Goal: Task Accomplishment & Management: Use online tool/utility

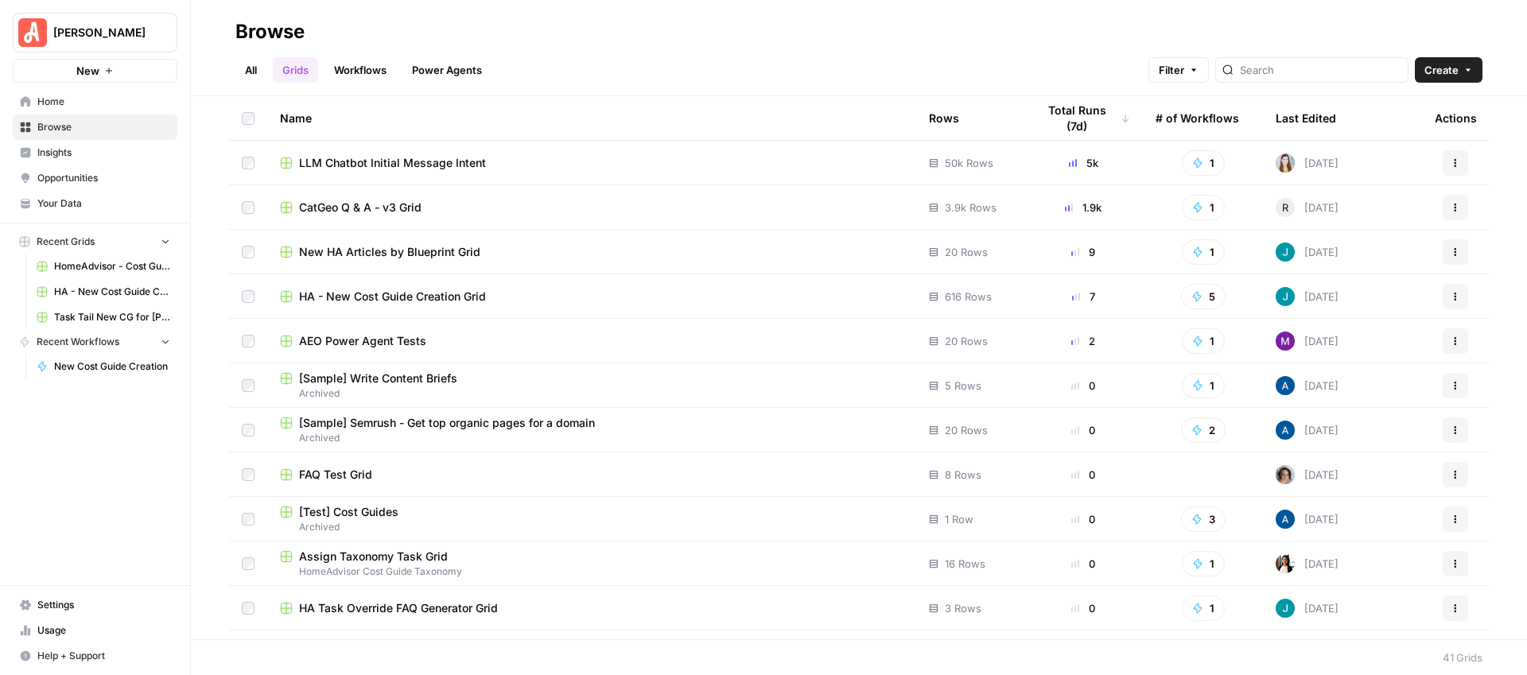
click at [422, 257] on span "New HA Articles by Blueprint Grid" at bounding box center [389, 252] width 181 height 16
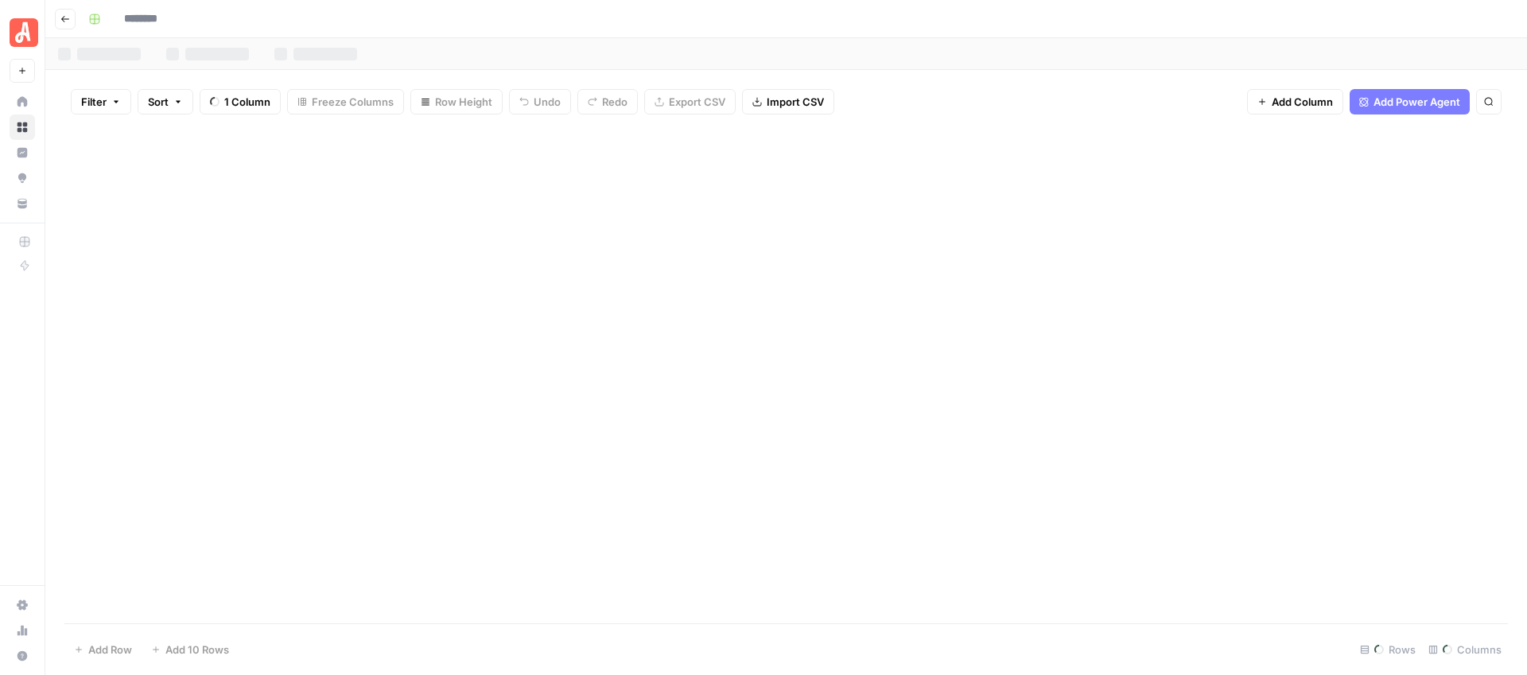
type input "**********"
click at [65, 24] on button "Go back" at bounding box center [65, 19] width 21 height 21
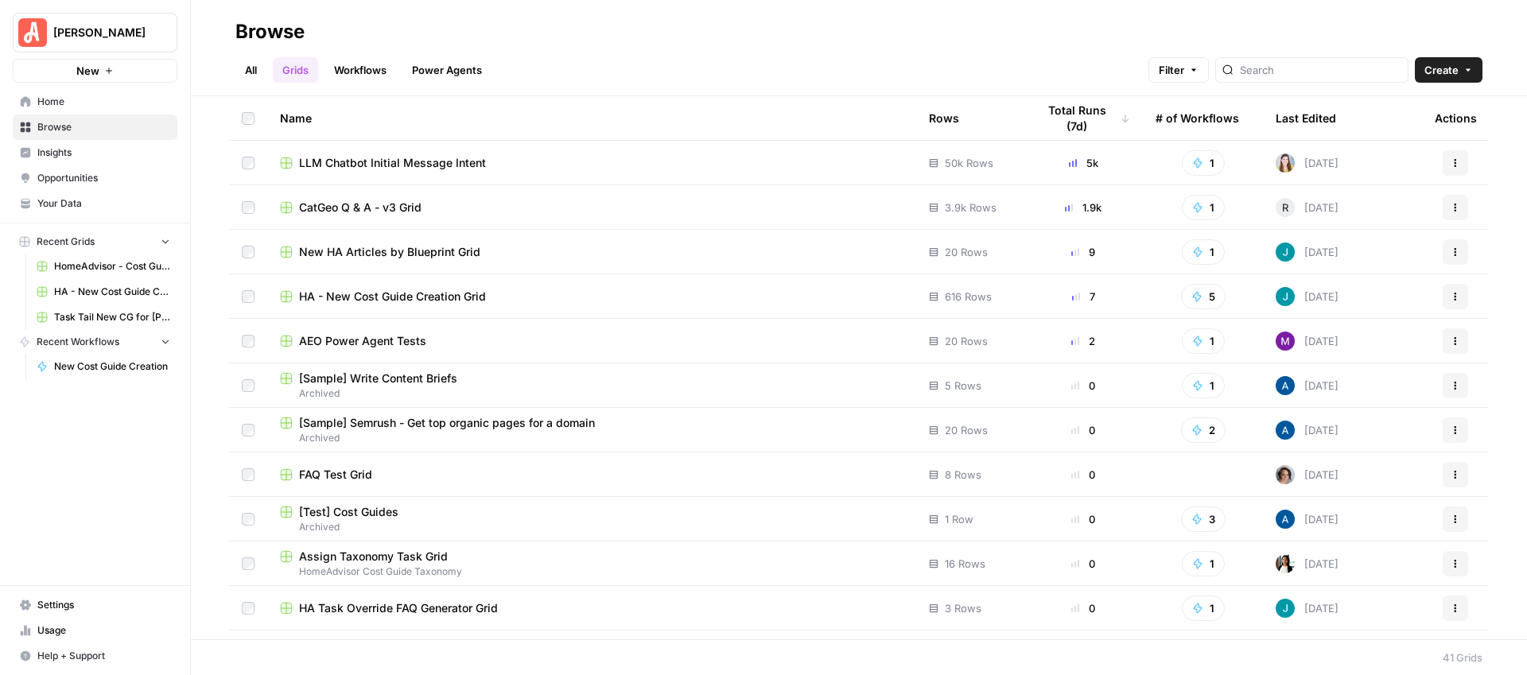
click at [487, 296] on div "HA - New Cost Guide Creation Grid" at bounding box center [591, 297] width 623 height 16
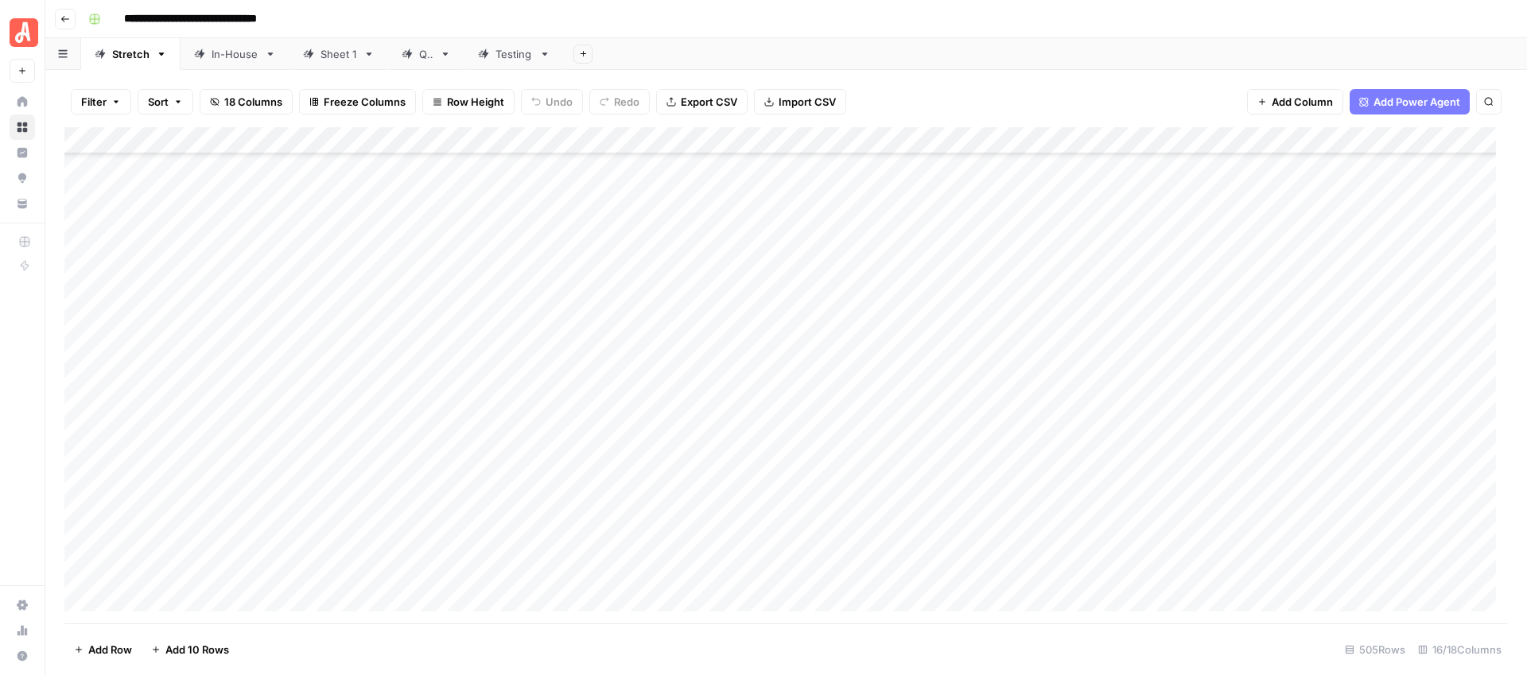
scroll to position [1443, 0]
click at [424, 56] on div "QA" at bounding box center [426, 54] width 14 height 16
click at [659, 165] on div "Add Column" at bounding box center [785, 369] width 1443 height 485
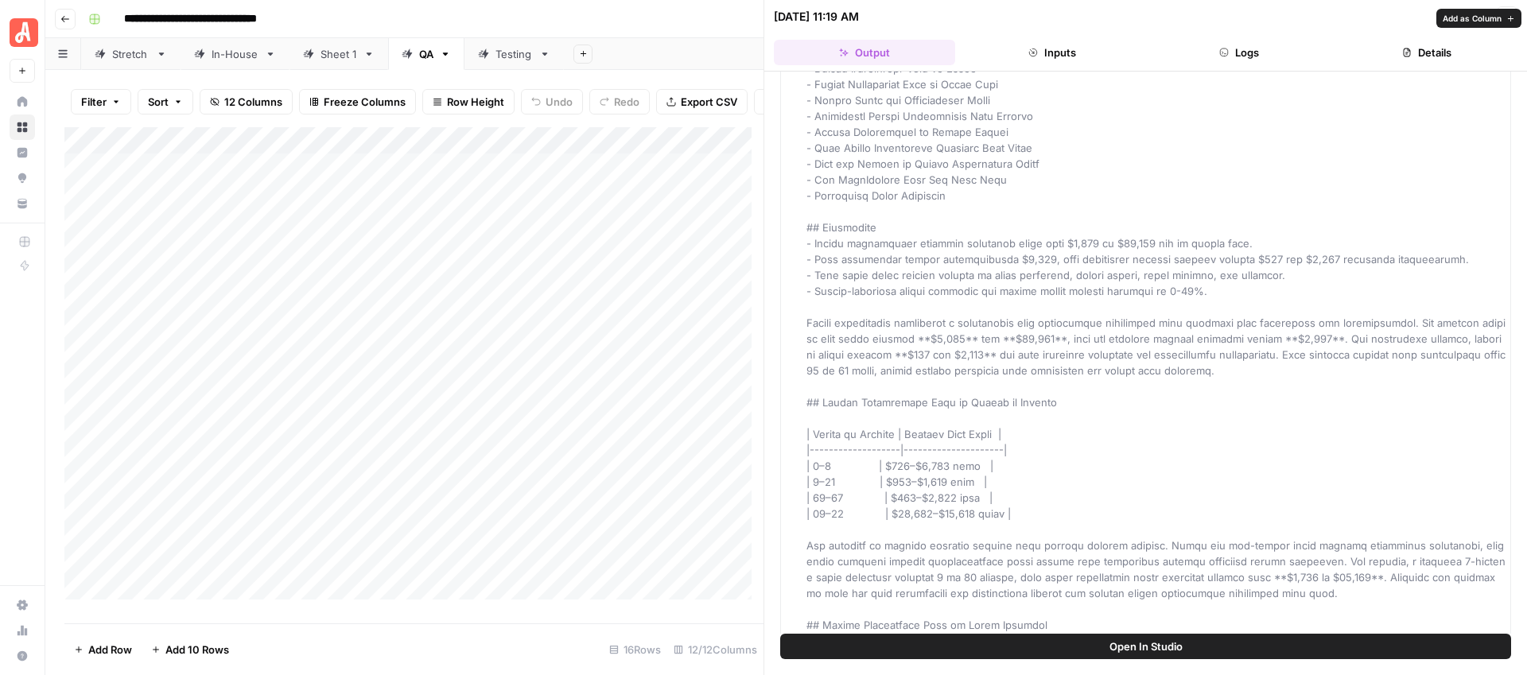
scroll to position [3444, 0]
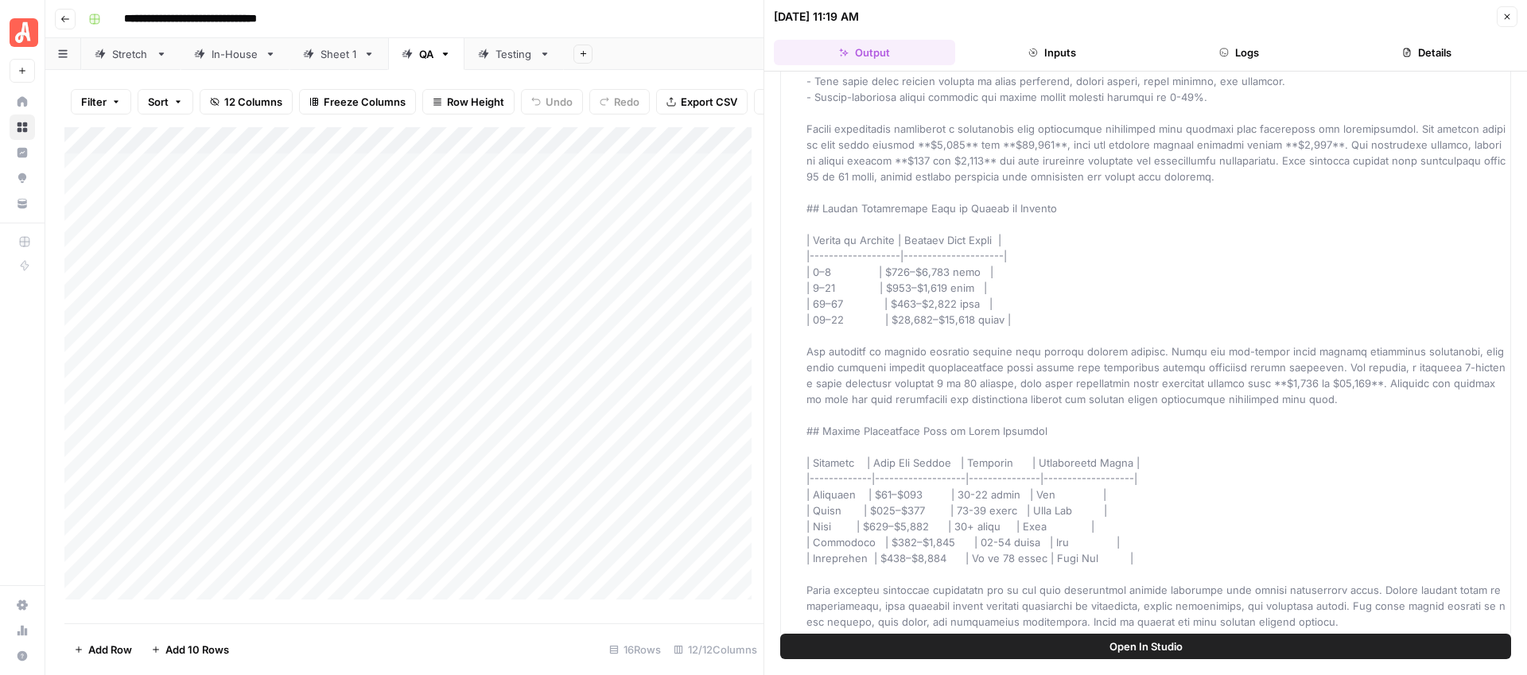
click at [1509, 17] on icon "button" at bounding box center [1507, 17] width 10 height 10
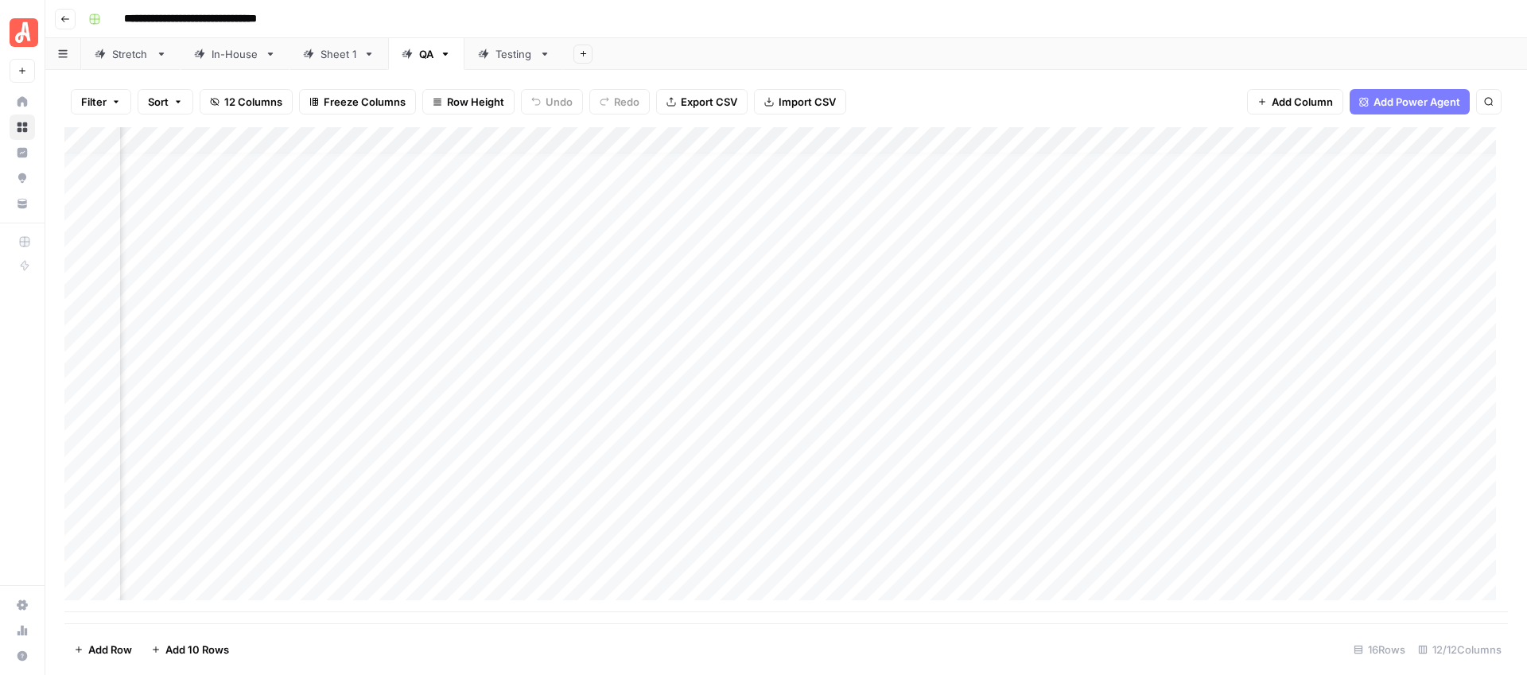
scroll to position [12, 0]
click at [485, 55] on icon at bounding box center [483, 54] width 11 height 11
click at [130, 54] on div "Stretch" at bounding box center [130, 54] width 37 height 16
click at [719, 145] on div "Add Column" at bounding box center [785, 375] width 1443 height 496
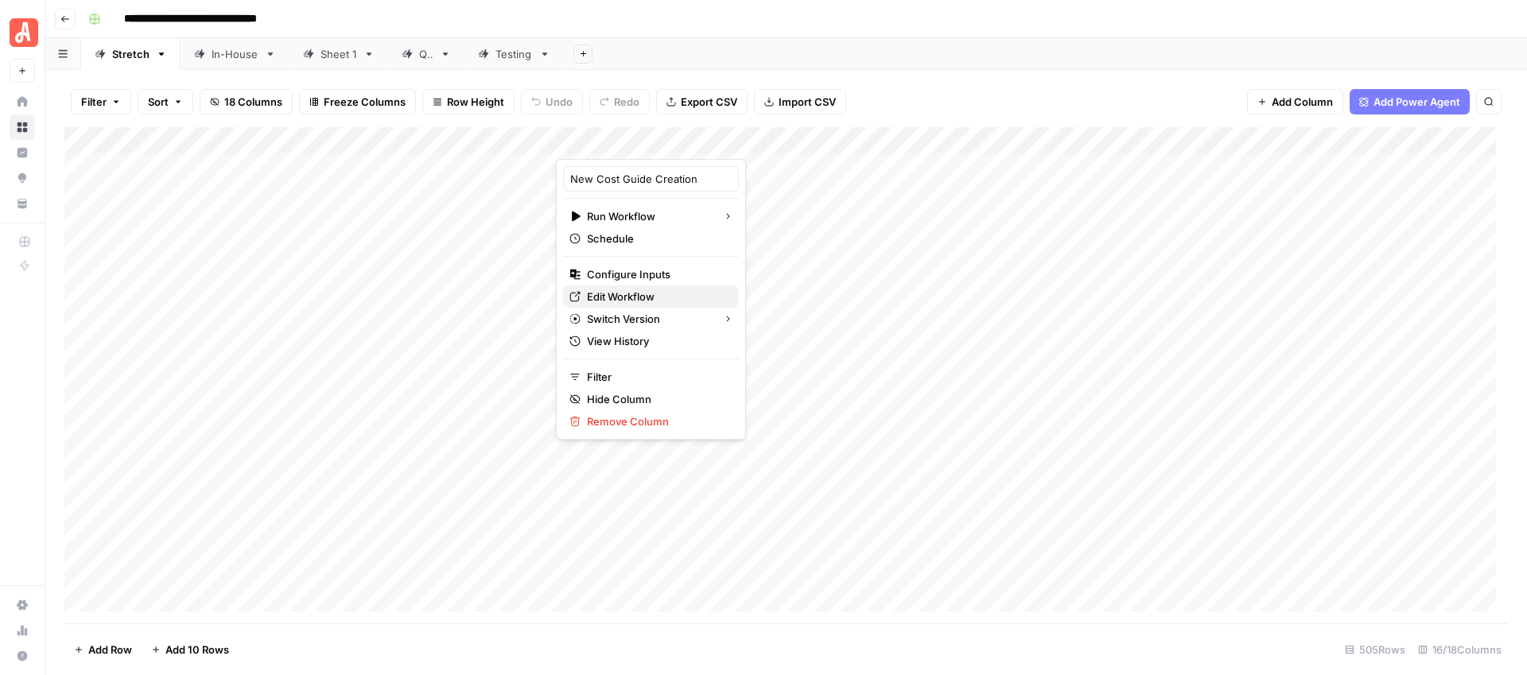
click at [630, 295] on span "Edit Workflow" at bounding box center [656, 297] width 139 height 16
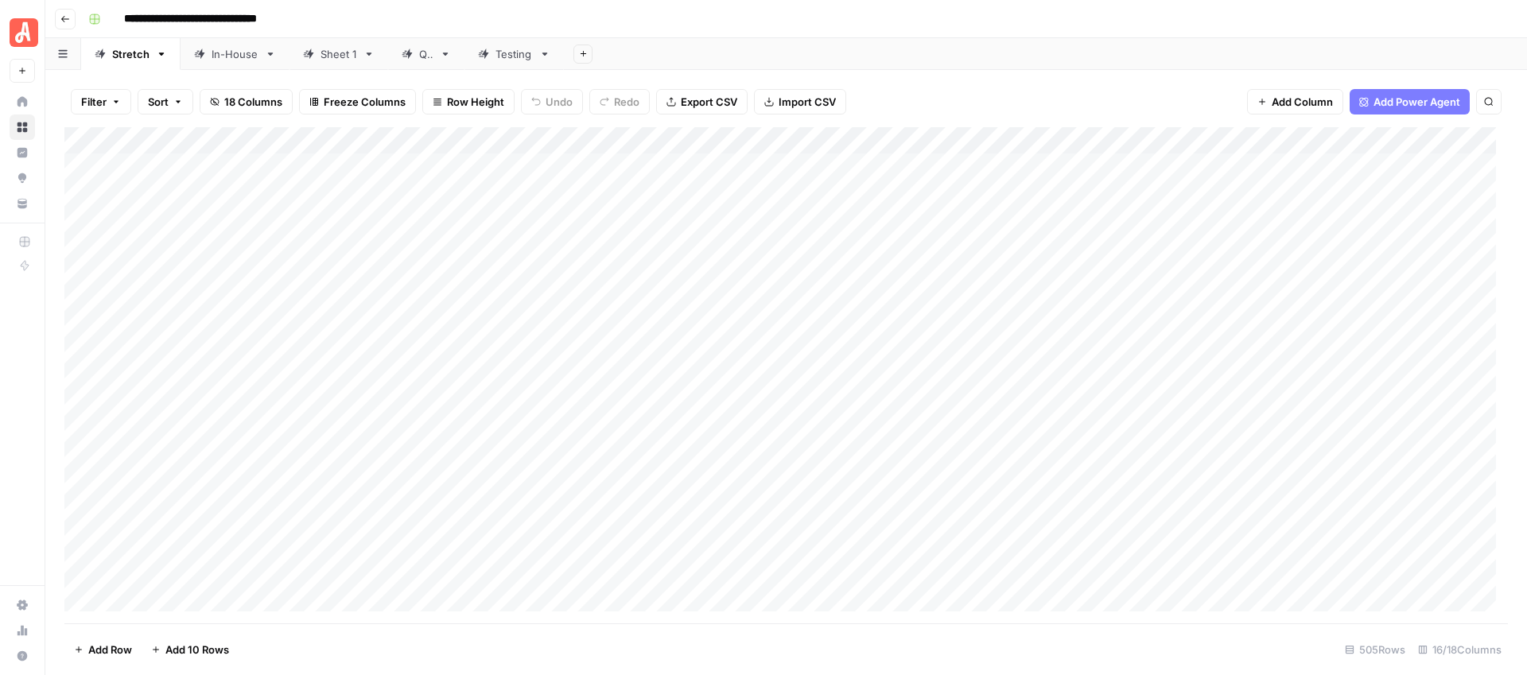
click at [508, 56] on div "Testing" at bounding box center [513, 54] width 37 height 16
click at [415, 54] on div "QA" at bounding box center [418, 54] width 32 height 16
click at [331, 58] on div "Sheet 1" at bounding box center [338, 54] width 37 height 16
click at [130, 60] on div "Stretch" at bounding box center [130, 54] width 37 height 16
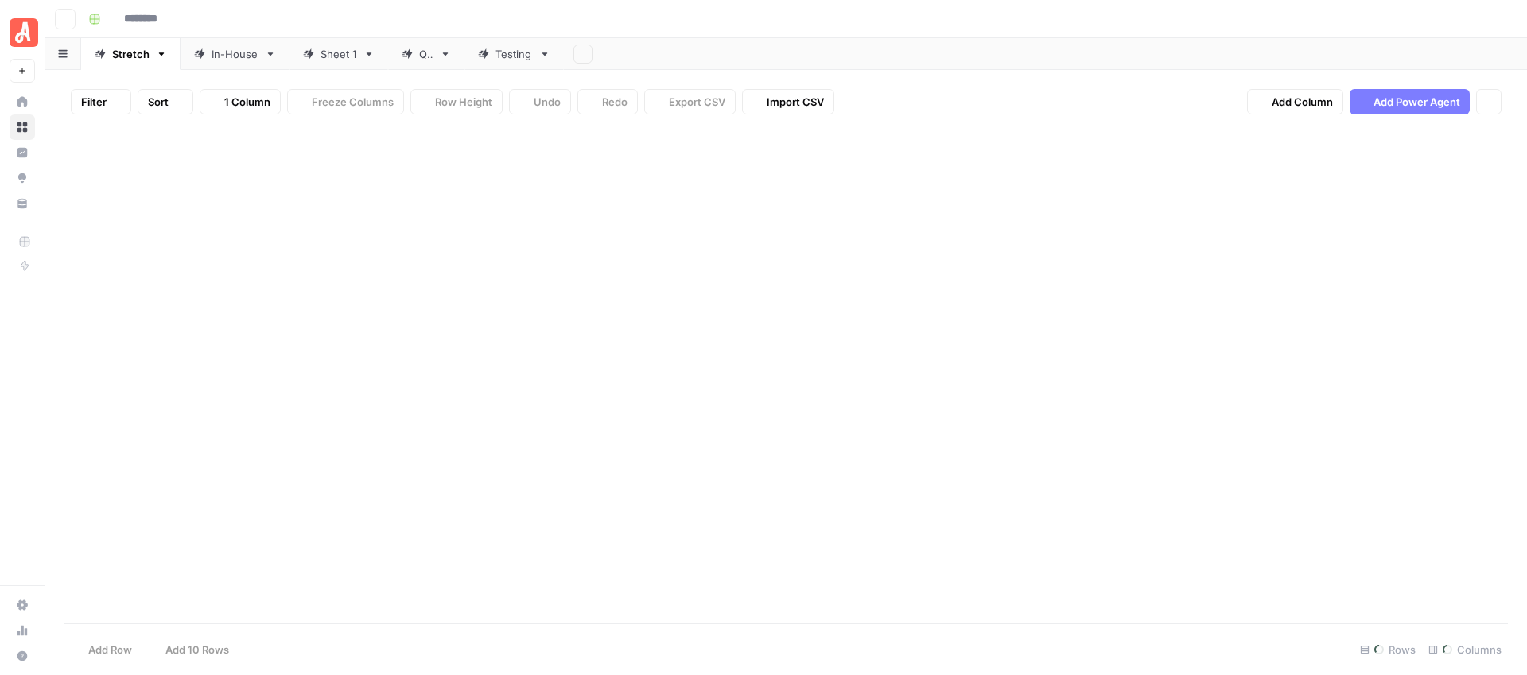
type input "**********"
click at [230, 57] on div "In-House" at bounding box center [235, 54] width 47 height 16
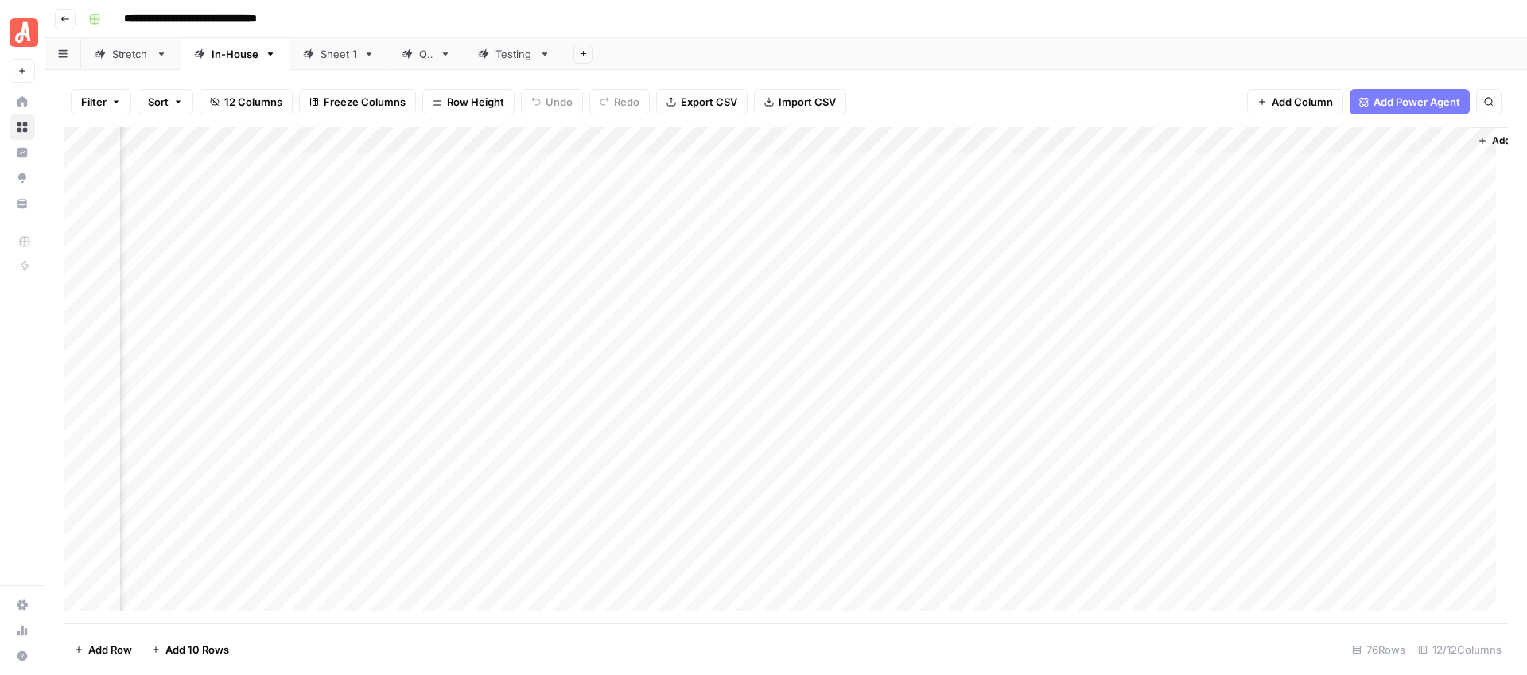
scroll to position [0, 814]
drag, startPoint x: 734, startPoint y: 617, endPoint x: 1038, endPoint y: 642, distance: 305.6
click at [1244, 640] on footer "Add Row Add 10 Rows 76 Rows 12/12 Columns" at bounding box center [785, 649] width 1443 height 52
click at [1181, 642] on footer "Add Row Add 10 Rows 76 Rows 12/12 Columns" at bounding box center [785, 649] width 1443 height 52
drag, startPoint x: 1038, startPoint y: 642, endPoint x: 655, endPoint y: 643, distance: 383.3
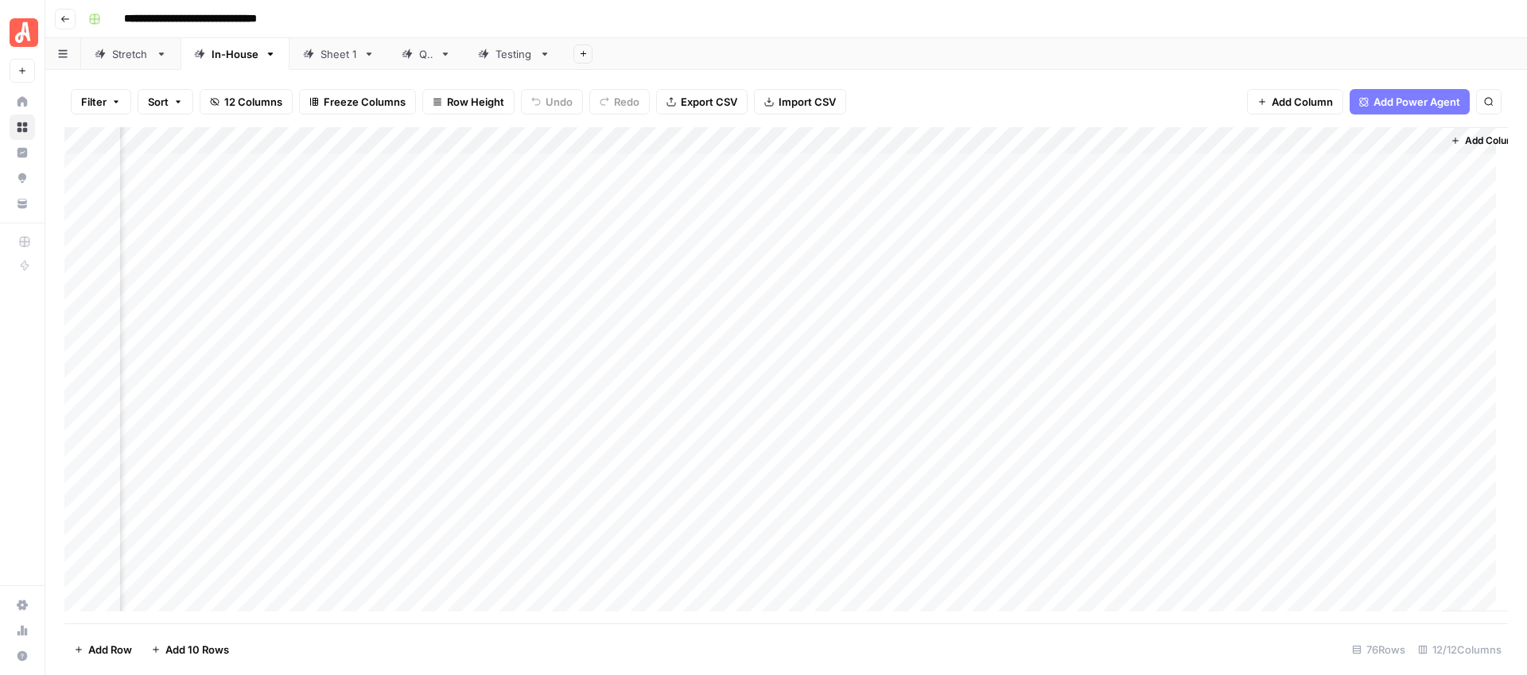
click at [655, 643] on footer "Add Row Add 10 Rows 76 Rows 12/12 Columns" at bounding box center [785, 649] width 1443 height 52
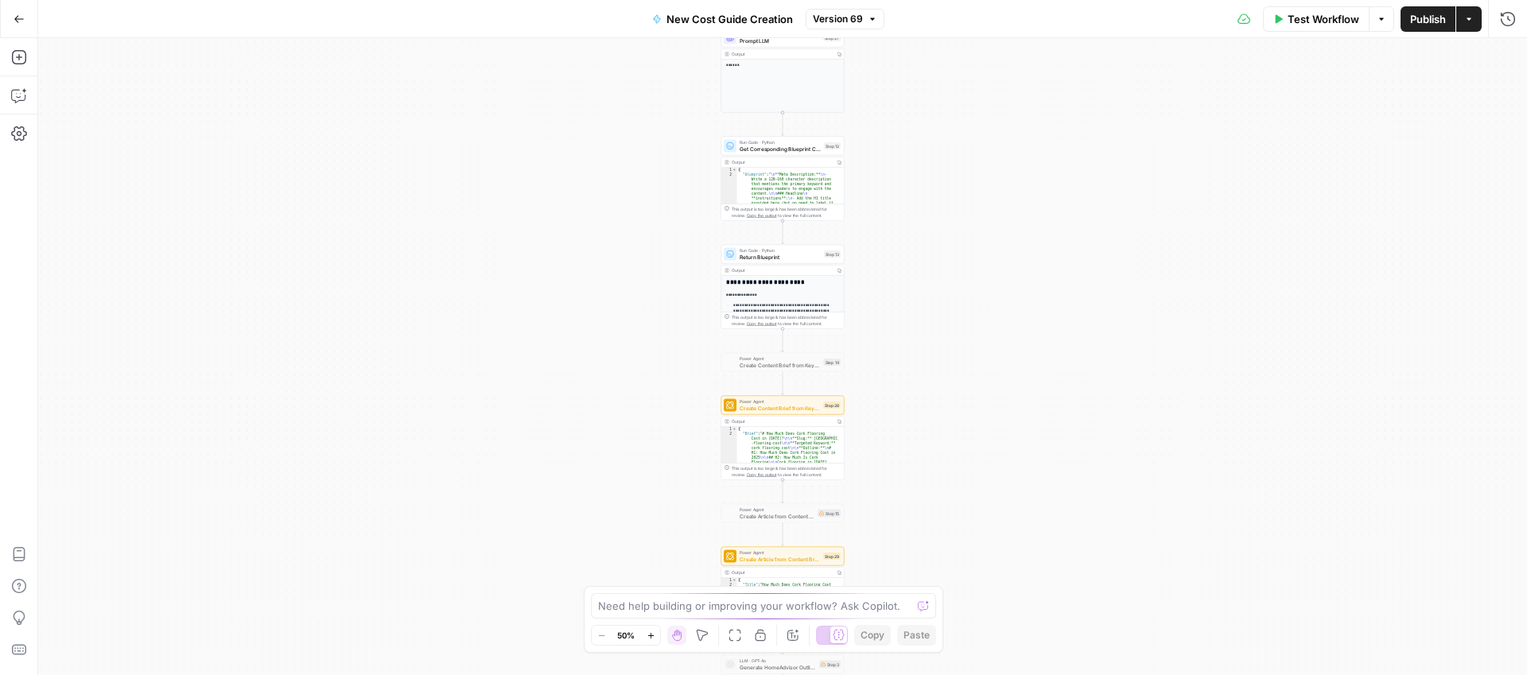
click at [650, 633] on icon "button" at bounding box center [650, 635] width 9 height 9
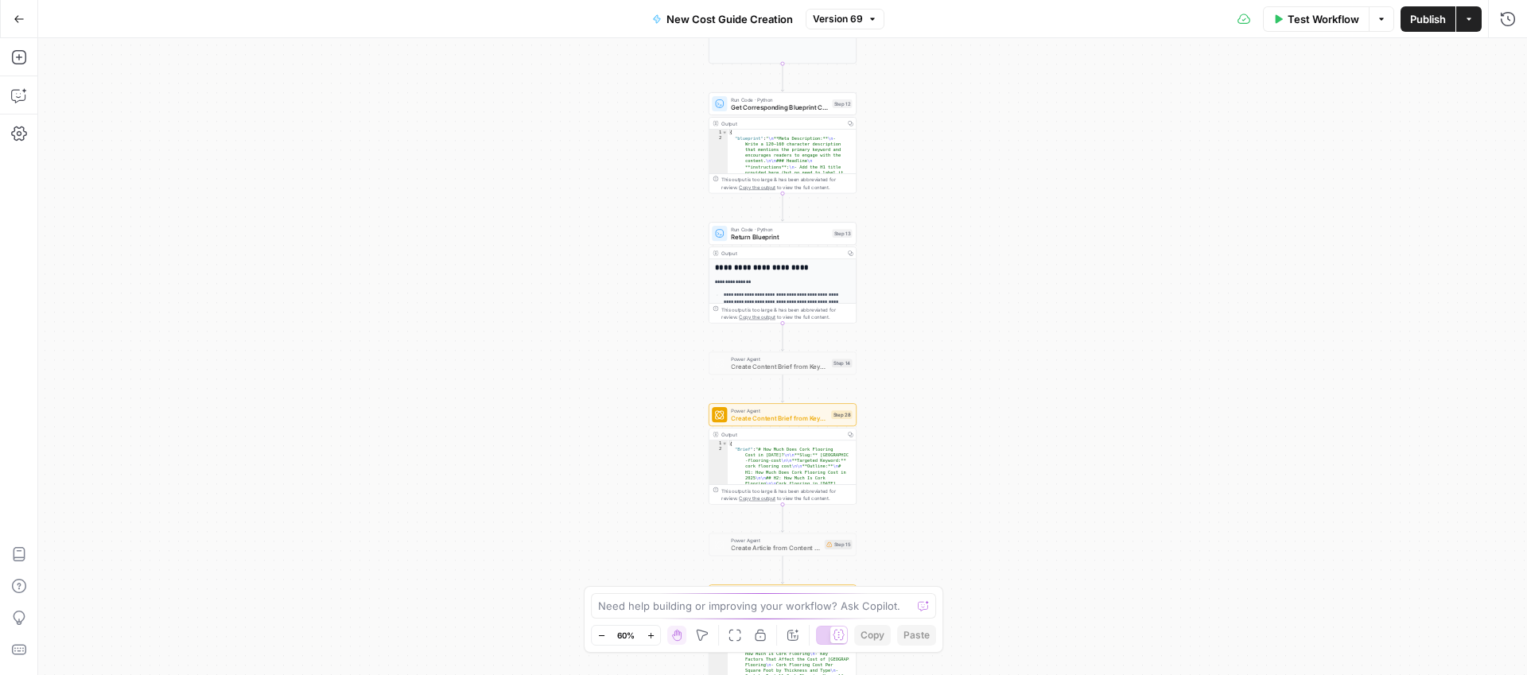
click at [650, 633] on icon "button" at bounding box center [650, 635] width 9 height 9
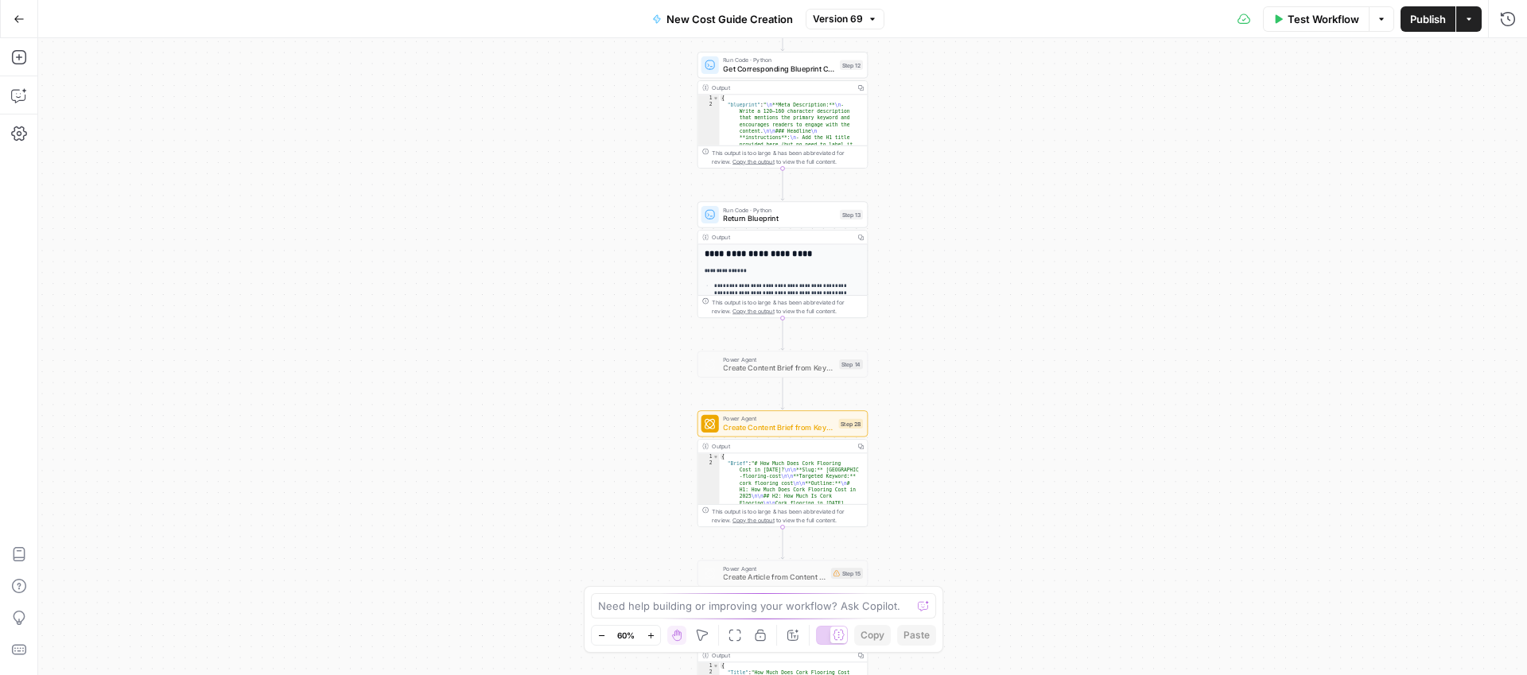
click at [650, 633] on icon "button" at bounding box center [650, 635] width 9 height 9
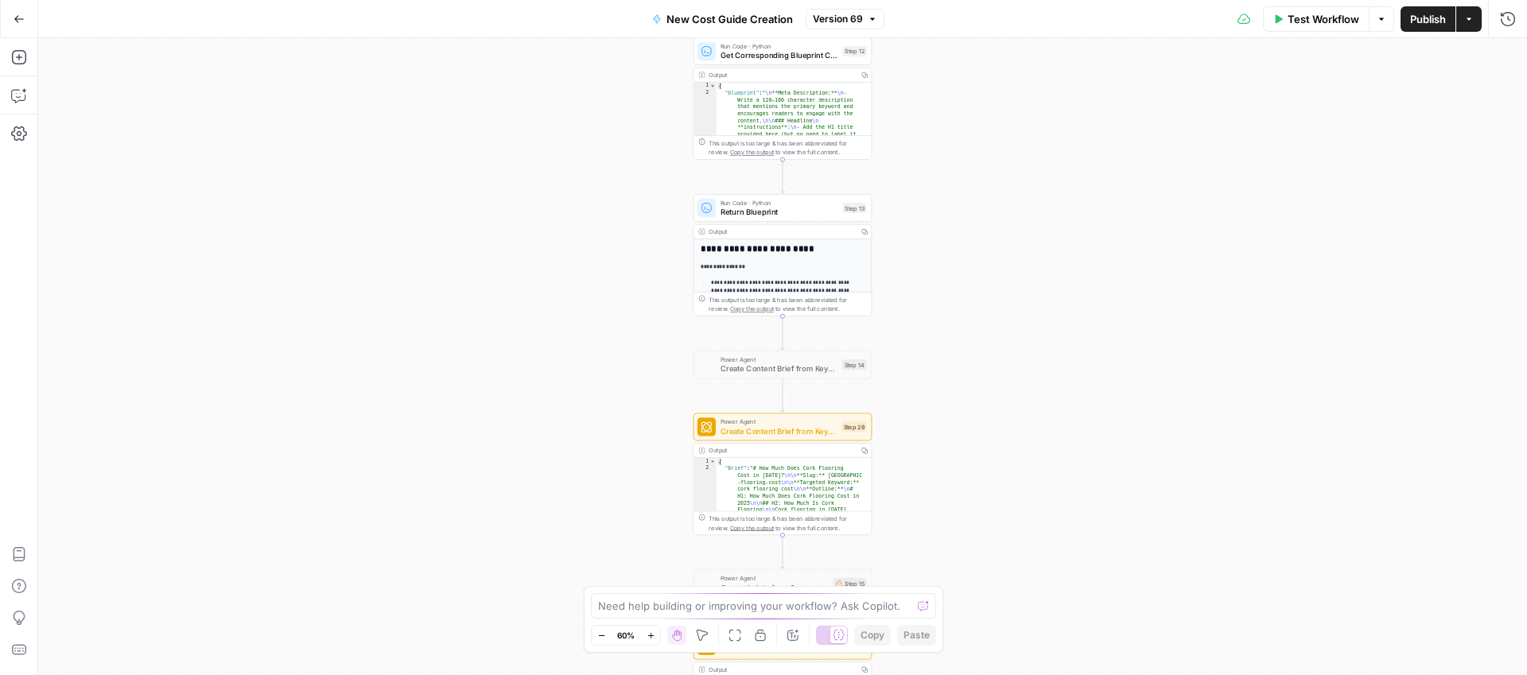
click at [650, 633] on icon "button" at bounding box center [650, 635] width 9 height 9
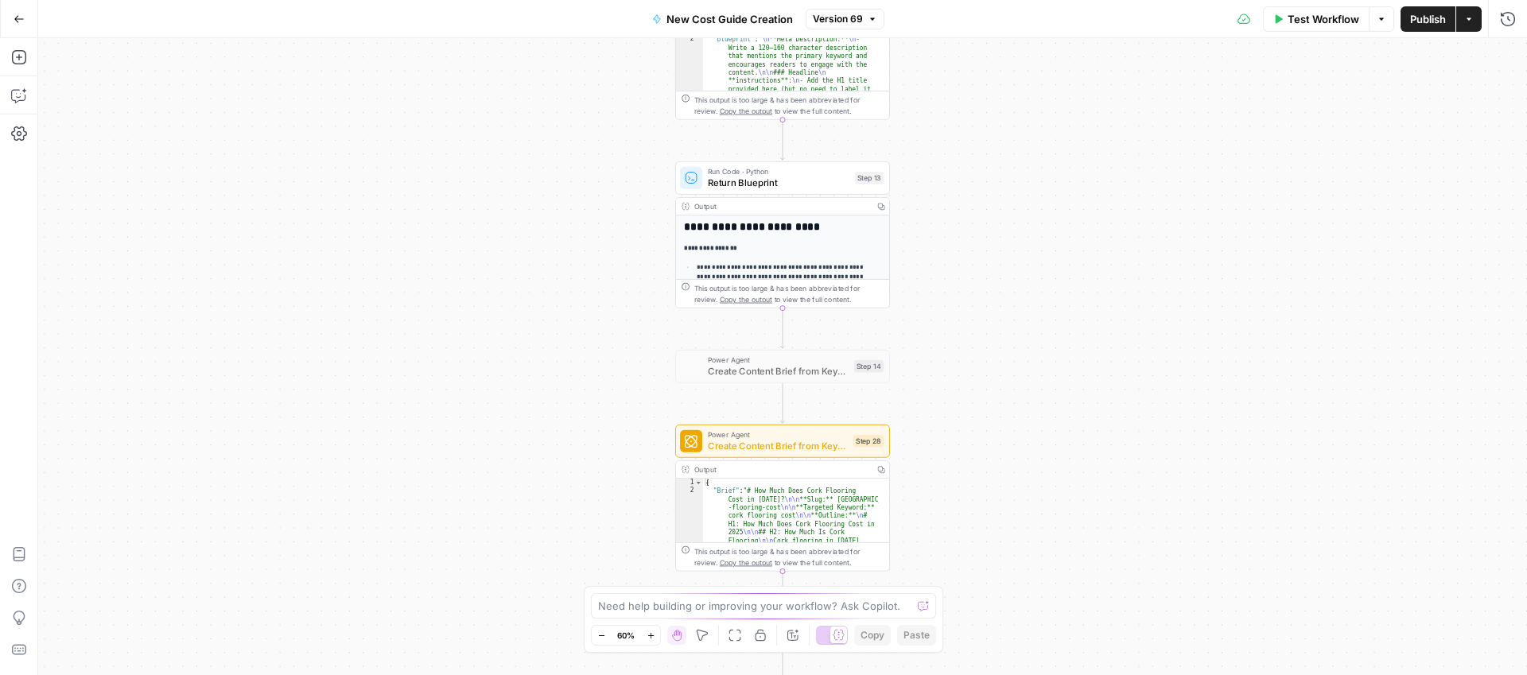
click at [650, 633] on icon "button" at bounding box center [650, 635] width 9 height 9
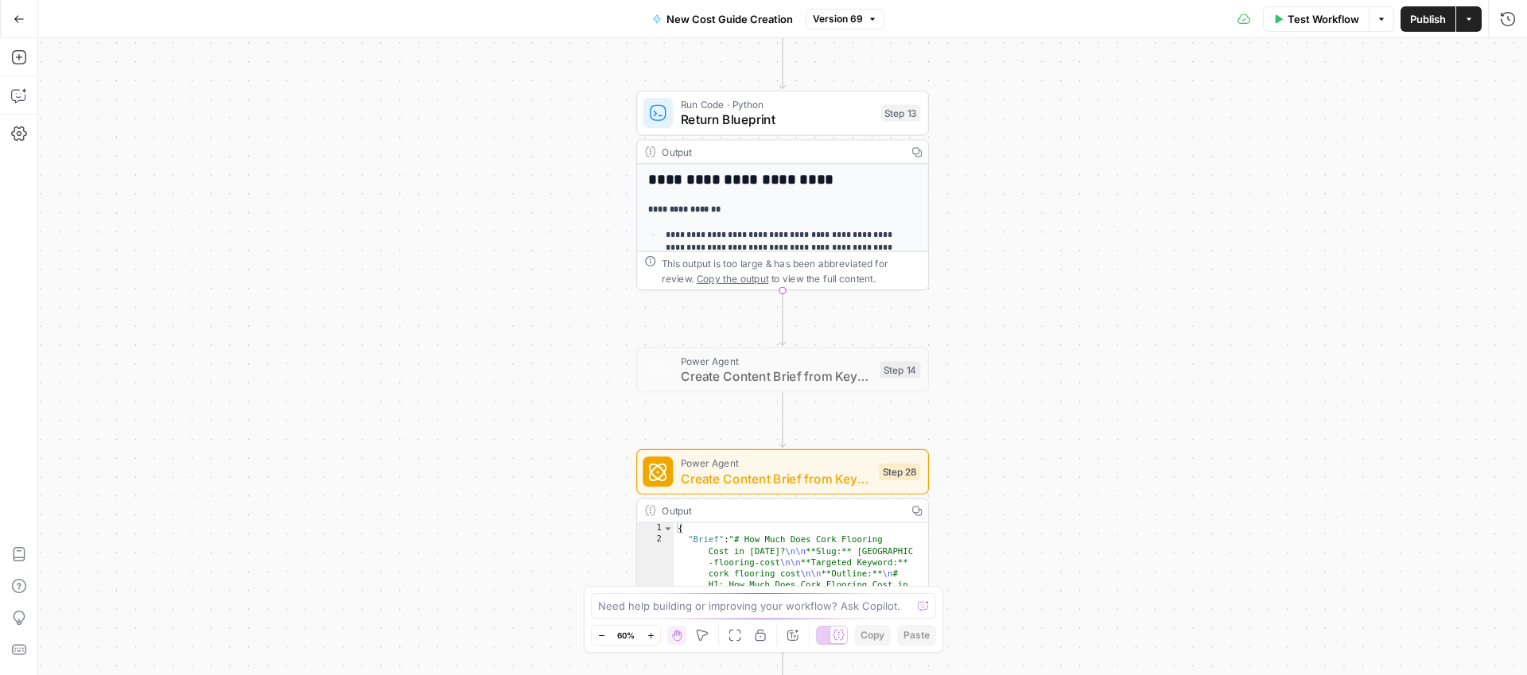
click at [650, 633] on icon "button" at bounding box center [650, 635] width 9 height 9
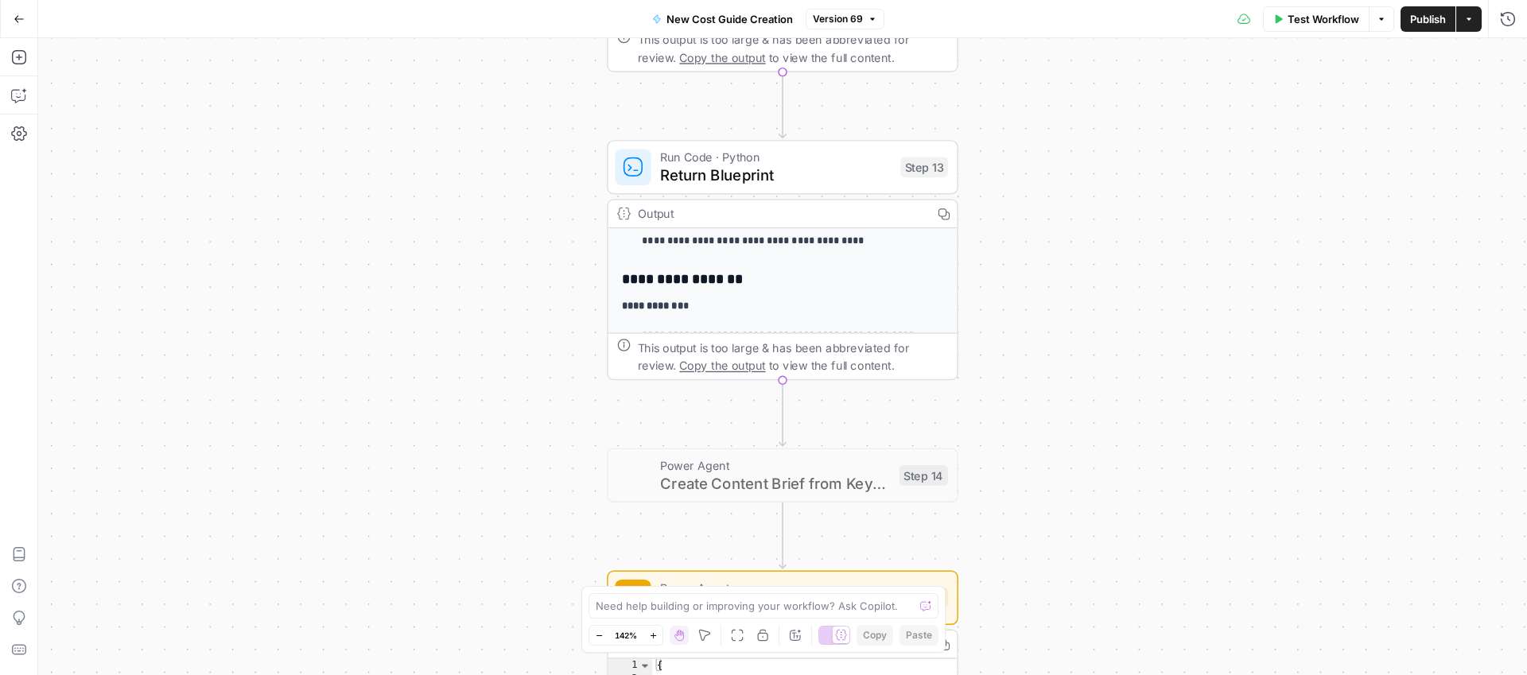
scroll to position [412, 0]
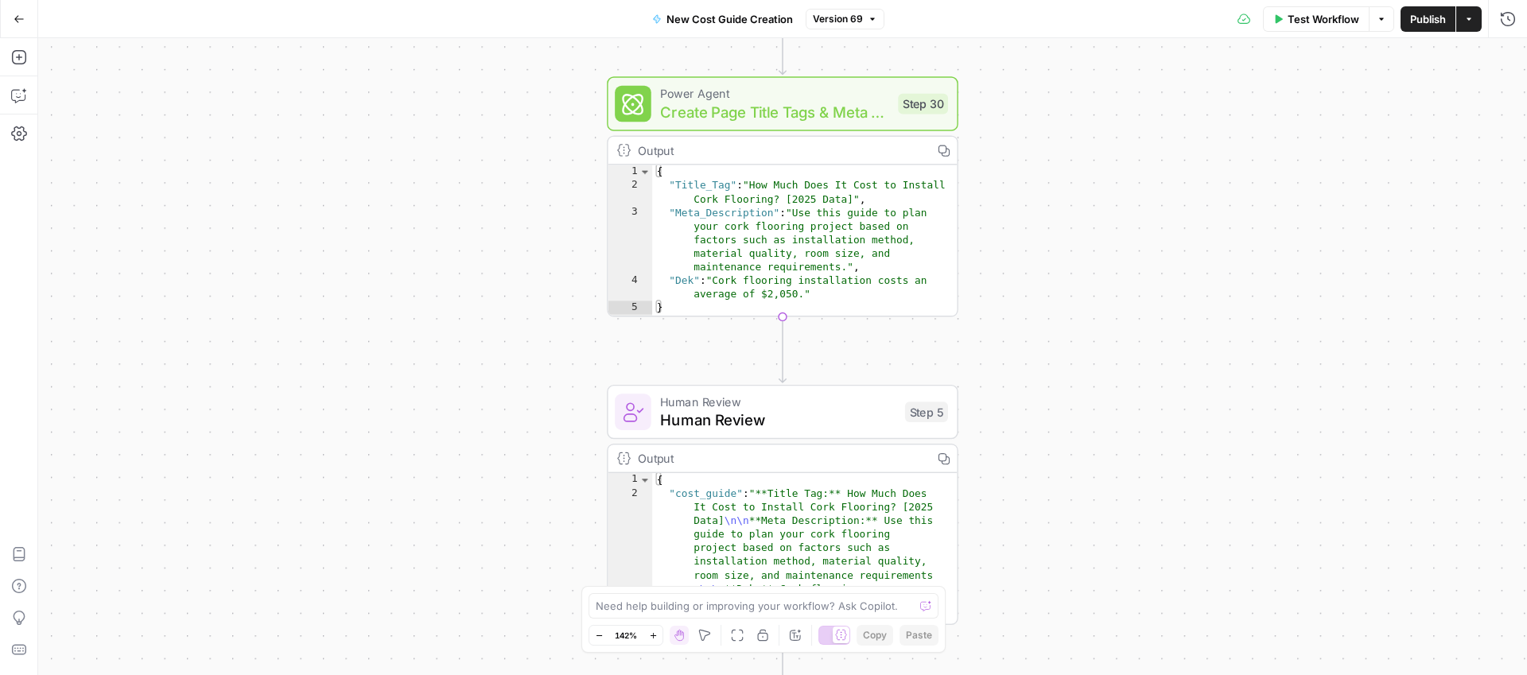
click at [596, 641] on button "Zoom Out" at bounding box center [598, 635] width 19 height 19
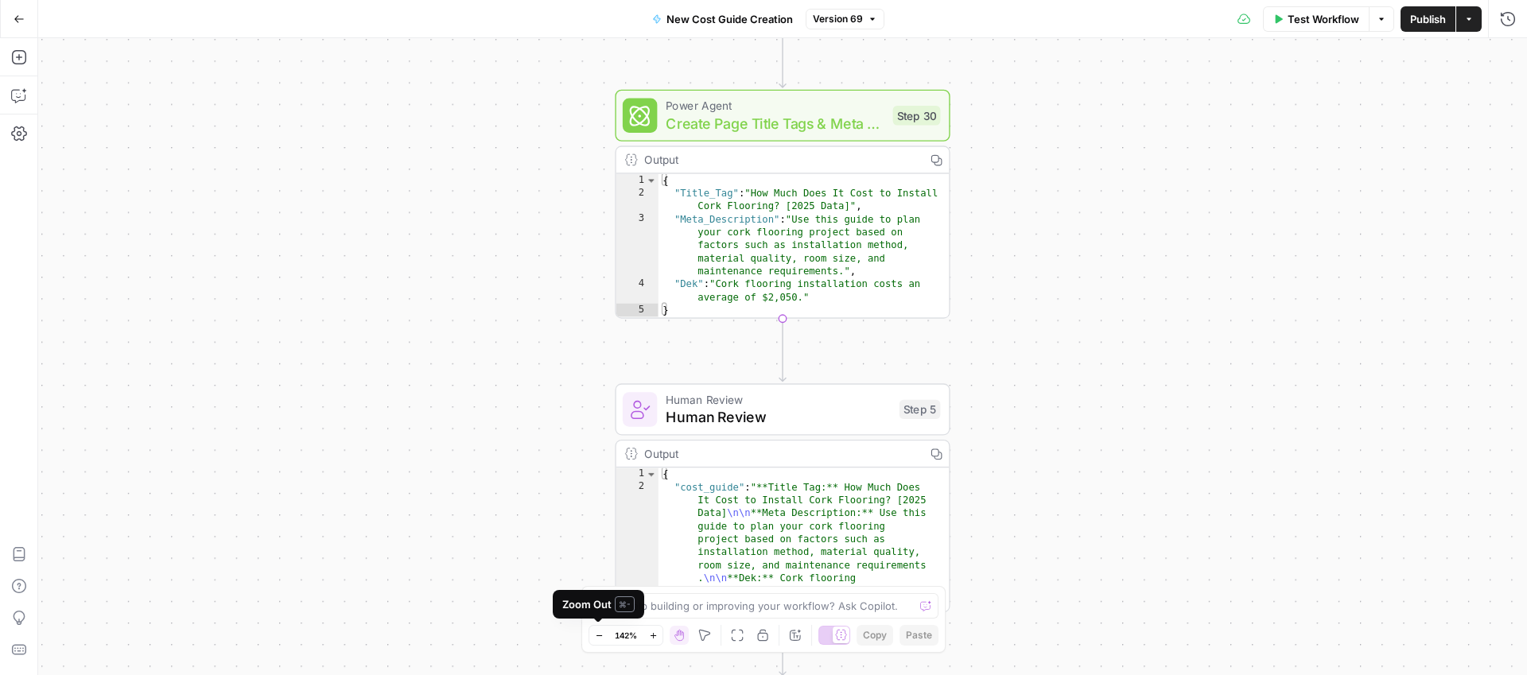
click at [596, 641] on button "Zoom Out" at bounding box center [598, 635] width 19 height 19
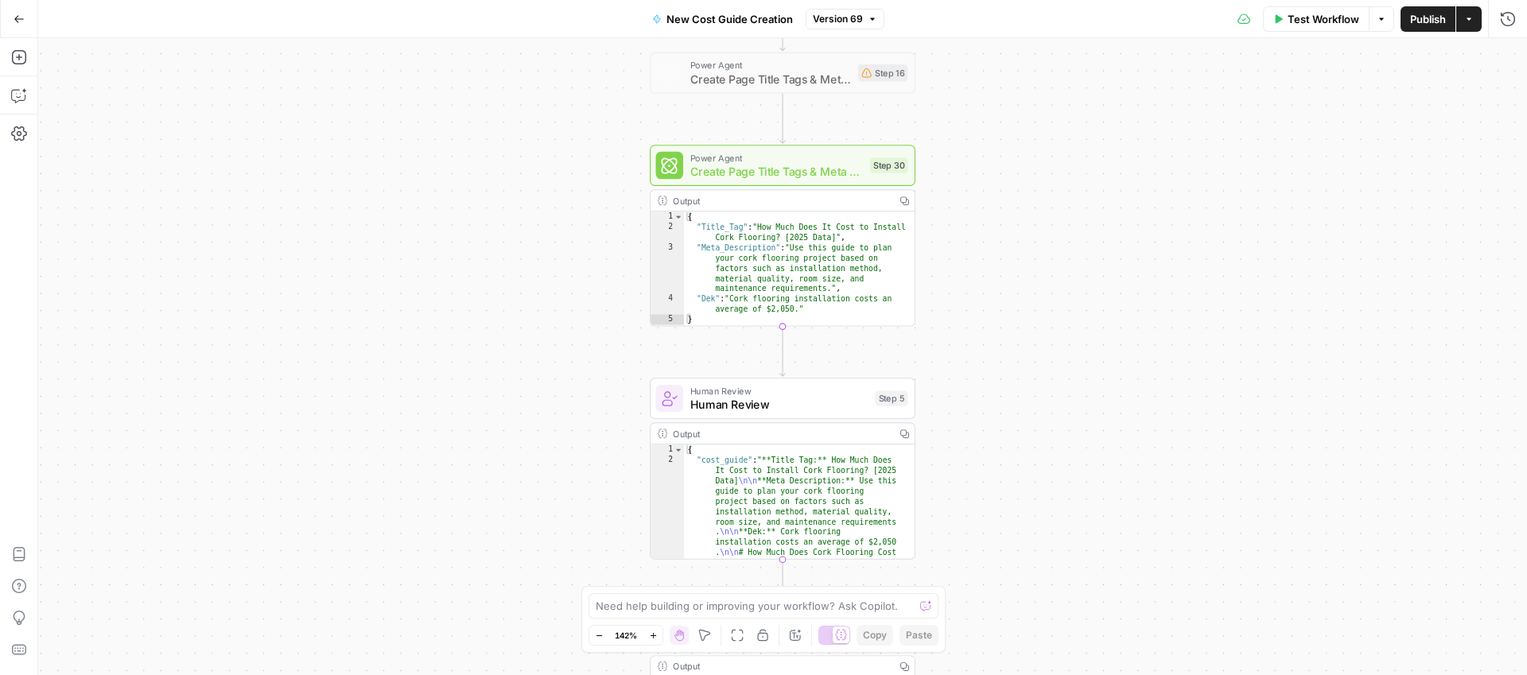
click at [596, 641] on button "Zoom Out" at bounding box center [598, 635] width 19 height 19
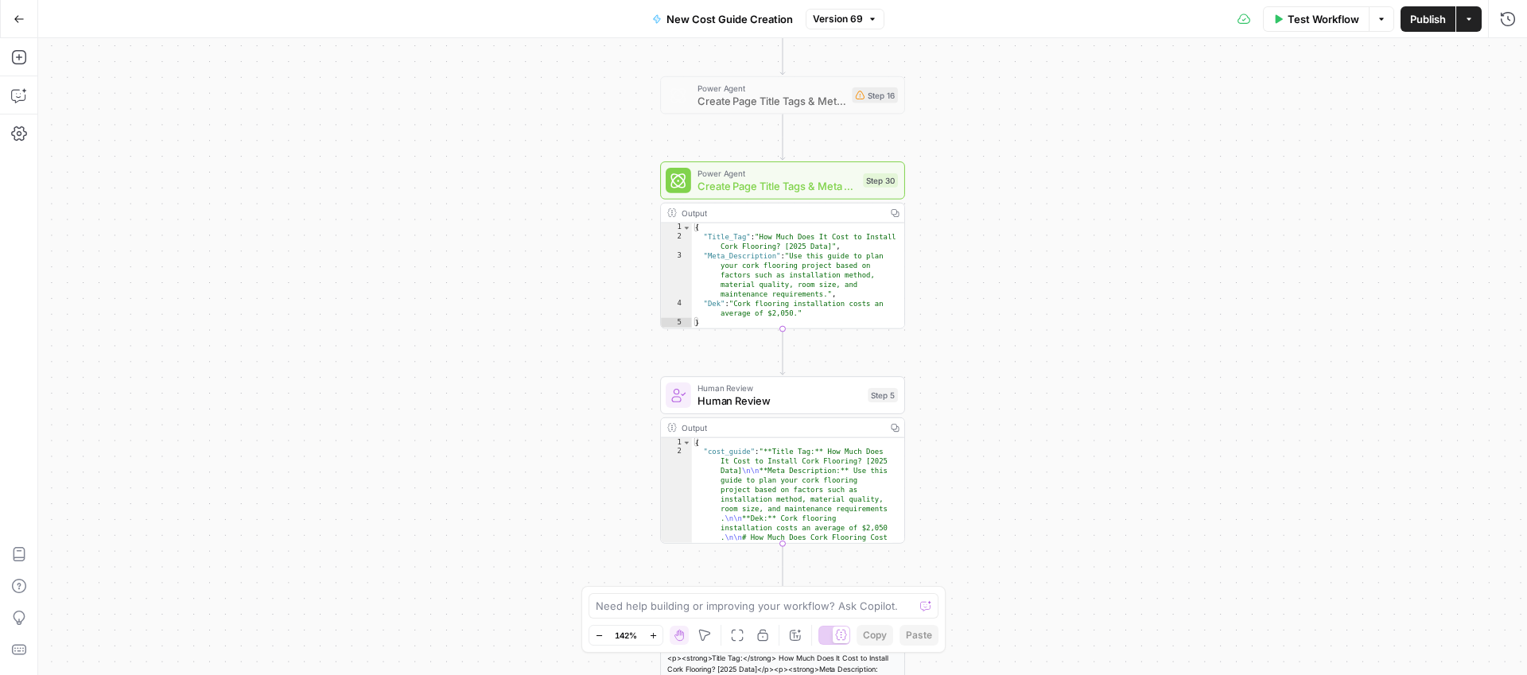
click at [596, 641] on button "Zoom Out" at bounding box center [598, 635] width 19 height 19
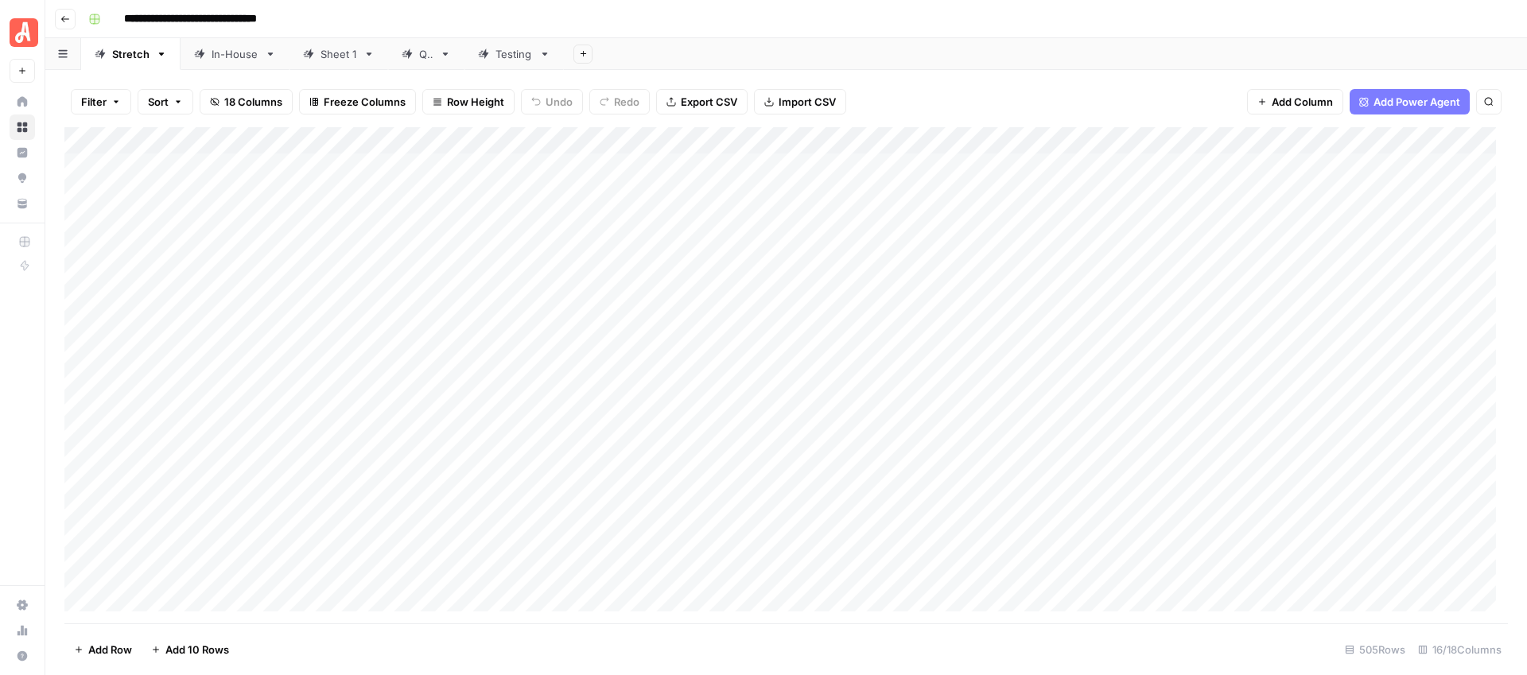
click at [421, 55] on div "QA" at bounding box center [426, 54] width 14 height 16
click at [829, 571] on div "Add Column" at bounding box center [785, 369] width 1443 height 485
click at [827, 325] on div "Add Column" at bounding box center [785, 369] width 1443 height 485
click at [822, 315] on div "Add Column" at bounding box center [785, 369] width 1443 height 485
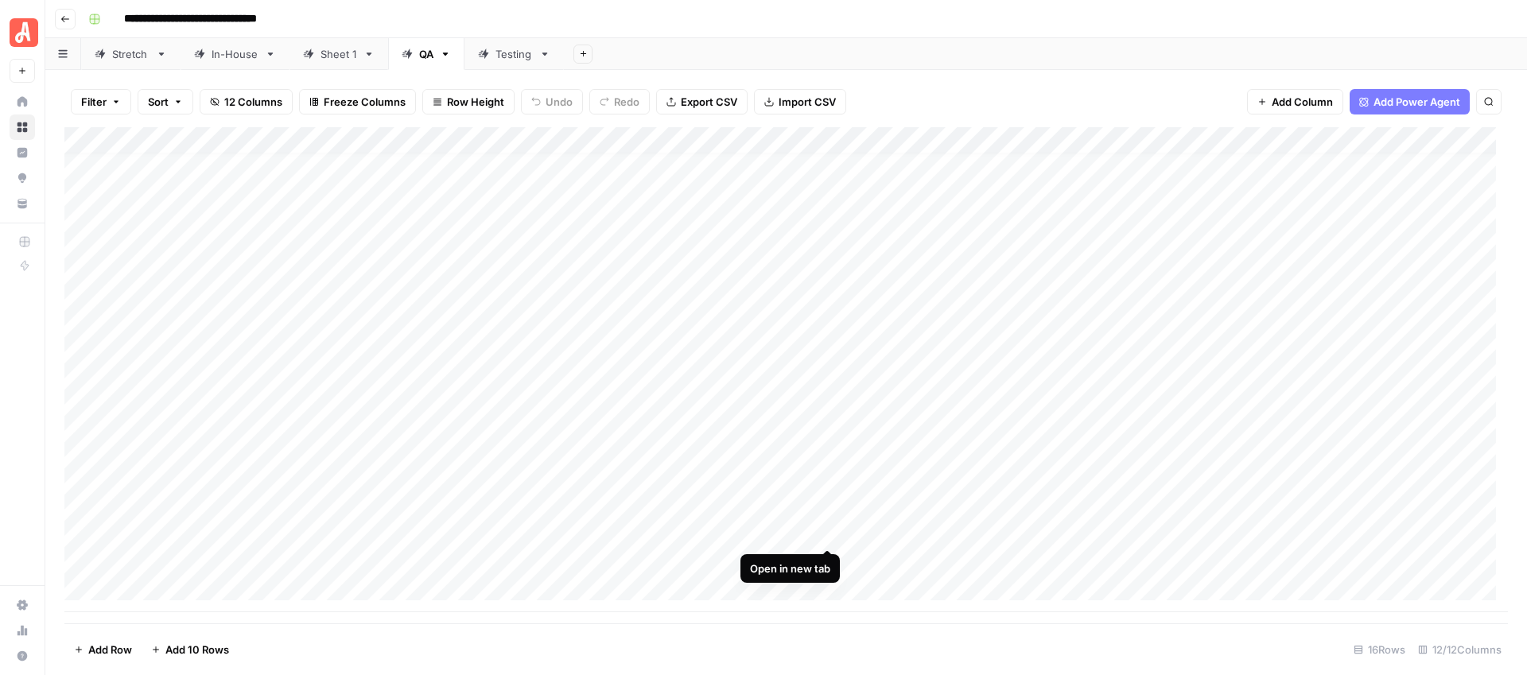
click at [827, 530] on div "Add Column" at bounding box center [785, 369] width 1443 height 485
click at [824, 505] on div "Add Column" at bounding box center [785, 369] width 1443 height 485
